Goal: Information Seeking & Learning: Learn about a topic

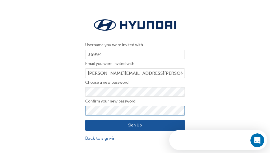
click button "Sign Up" at bounding box center [135, 125] width 100 height 11
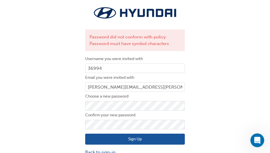
scroll to position [19, 0]
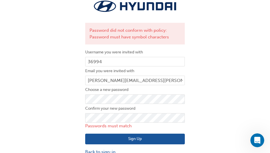
click at [33, 126] on div "Password did not conform with policy: Password must have symbol characters User…" at bounding box center [135, 76] width 270 height 165
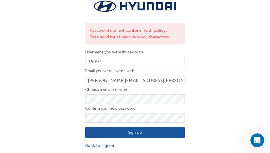
click at [138, 137] on button "Sign Up" at bounding box center [135, 132] width 100 height 11
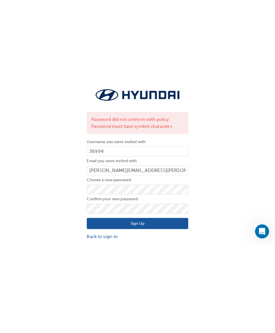
scroll to position [0, 0]
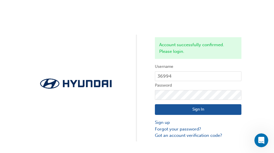
click at [174, 108] on button "Sign In" at bounding box center [198, 109] width 87 height 11
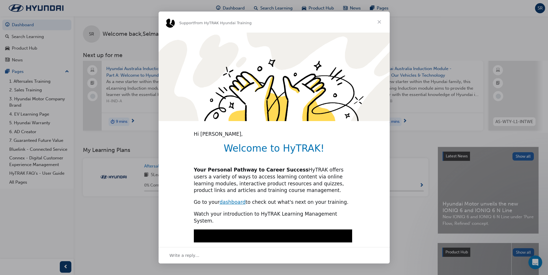
click at [270, 21] on span "Close" at bounding box center [379, 22] width 21 height 21
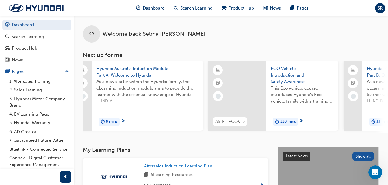
scroll to position [86, 0]
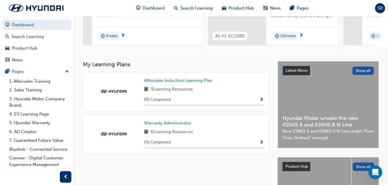
click at [263, 144] on span "Show Progress" at bounding box center [261, 142] width 4 height 5
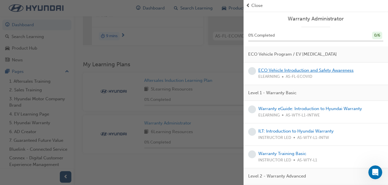
click at [270, 69] on link "ECO Vehicle Introduction and Safety Awareness" at bounding box center [305, 70] width 95 height 5
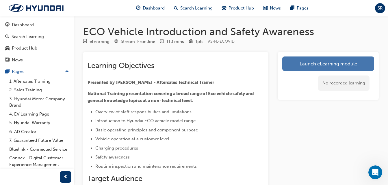
click at [270, 66] on link "Launch eLearning module" at bounding box center [328, 64] width 92 height 14
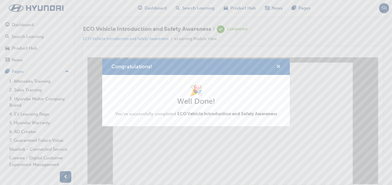
click at [270, 65] on span "cross-icon" at bounding box center [278, 67] width 4 height 5
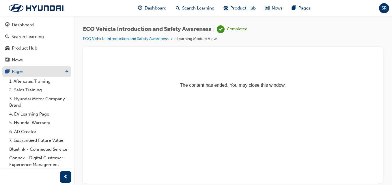
click at [15, 69] on div "Pages" at bounding box center [18, 71] width 12 height 7
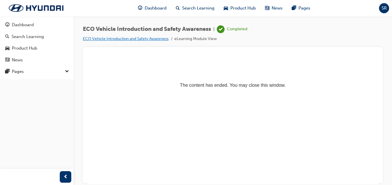
click at [96, 39] on link "ECO Vehicle Introduction and Safety Awareness" at bounding box center [126, 38] width 86 height 5
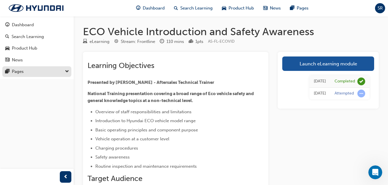
click at [69, 73] on button "Pages" at bounding box center [36, 71] width 69 height 11
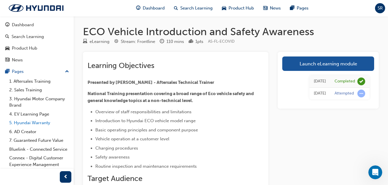
click at [31, 123] on link "5. Hyundai Warranty" at bounding box center [39, 123] width 64 height 9
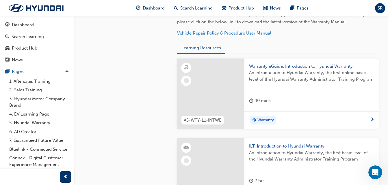
scroll to position [187, 0]
click at [270, 121] on div "Warranty" at bounding box center [309, 121] width 121 height 9
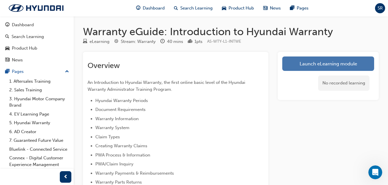
click at [270, 66] on link "Launch eLearning module" at bounding box center [328, 64] width 92 height 14
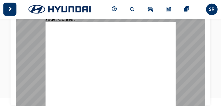
scroll to position [39, 0]
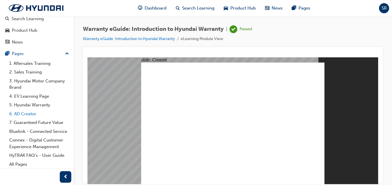
scroll to position [25, 0]
